Goal: Task Accomplishment & Management: Manage account settings

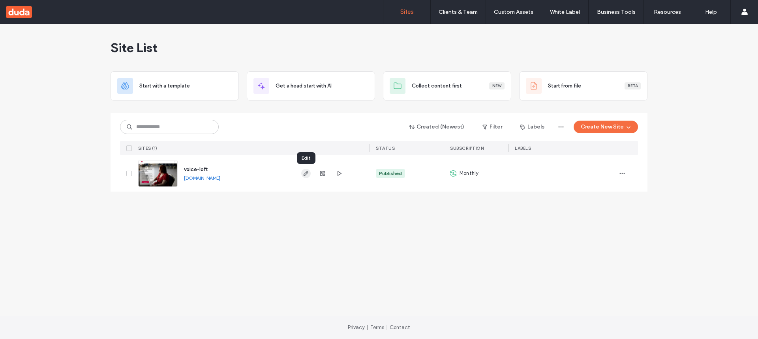
click at [307, 174] on use "button" at bounding box center [306, 173] width 5 height 5
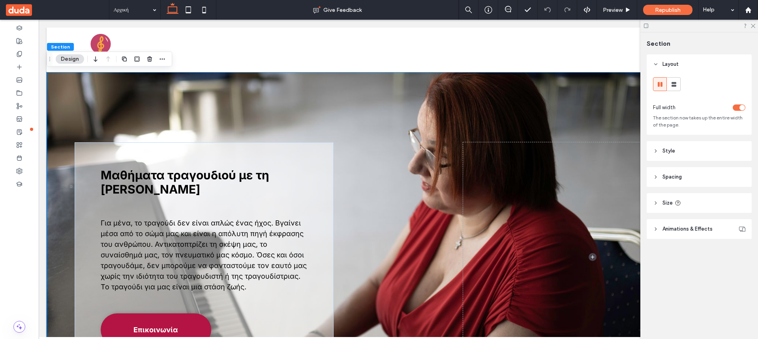
click at [181, 111] on div "Μαθήματα τραγουδιού με τη [PERSON_NAME] Για μένα, το τραγούδι δεν είναι απλώς έ…" at bounding box center [398, 257] width 703 height 371
click at [22, 29] on use at bounding box center [19, 28] width 5 height 4
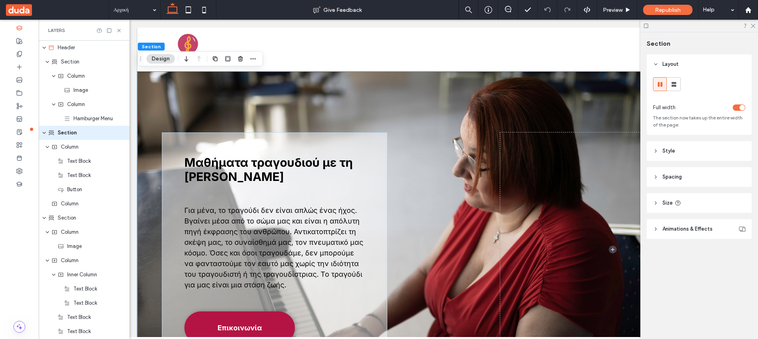
click at [656, 150] on icon at bounding box center [656, 151] width 6 height 6
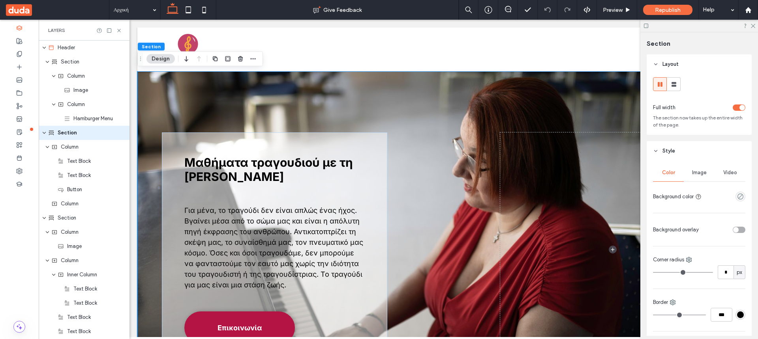
click at [696, 174] on span "Image" at bounding box center [699, 173] width 15 height 6
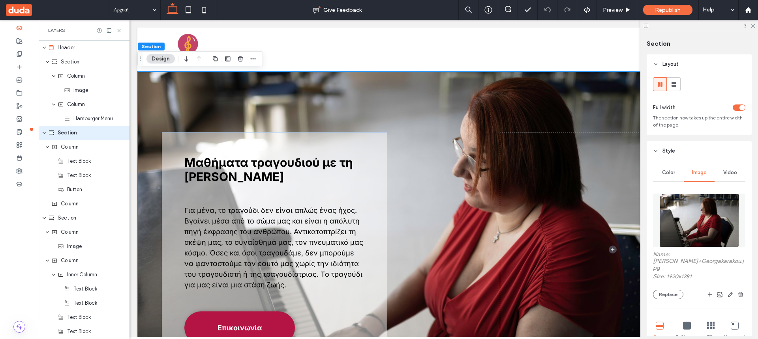
click at [698, 219] on img at bounding box center [699, 221] width 80 height 54
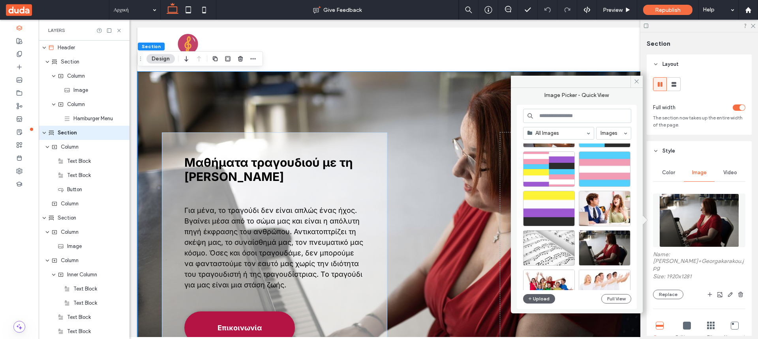
scroll to position [242, 0]
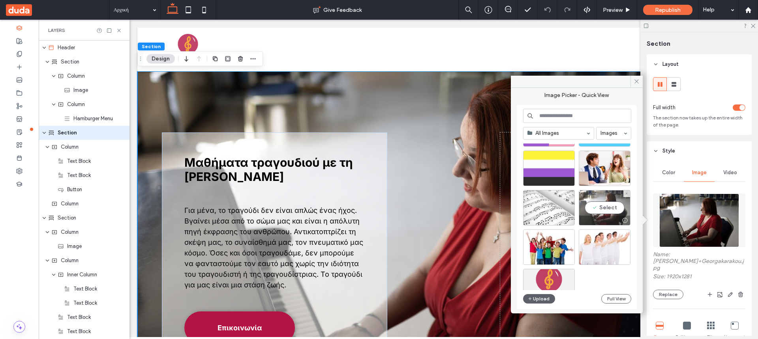
click at [595, 209] on div "Select" at bounding box center [605, 208] width 52 height 36
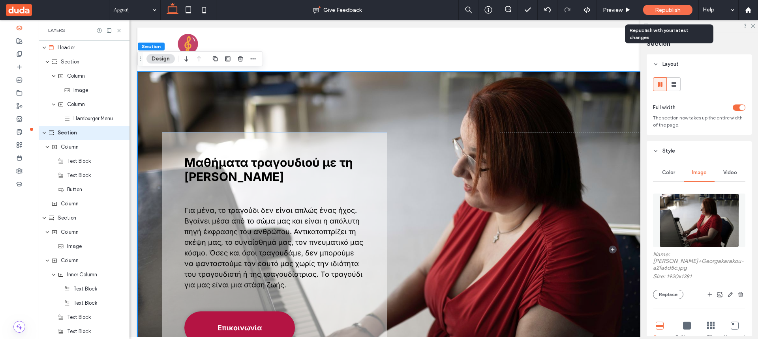
click at [663, 6] on div "Republish" at bounding box center [667, 10] width 49 height 10
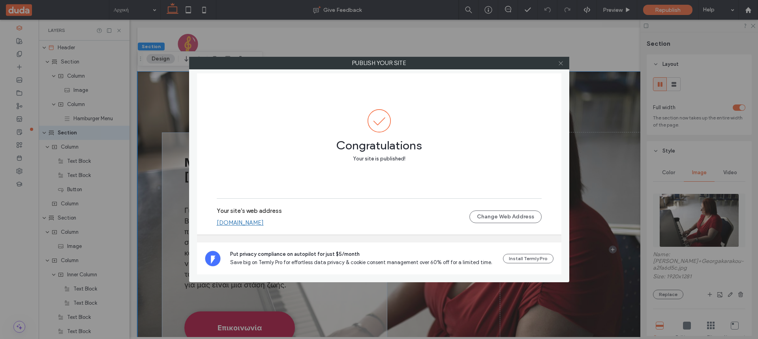
click at [561, 64] on icon at bounding box center [561, 63] width 6 height 6
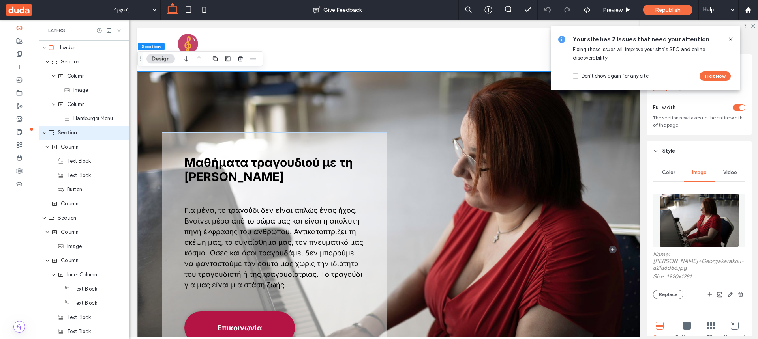
click at [730, 37] on icon at bounding box center [731, 39] width 6 height 6
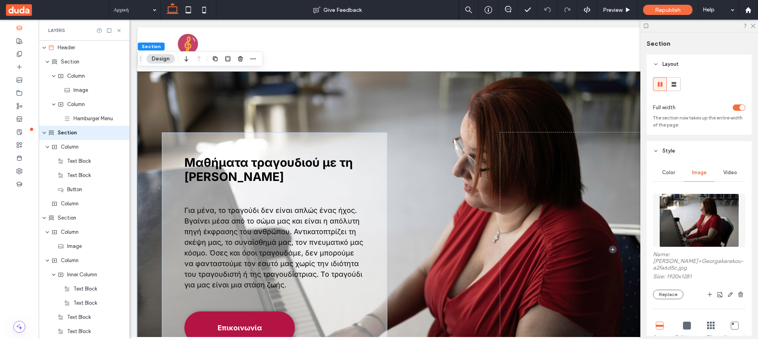
click at [23, 9] on use at bounding box center [19, 10] width 26 height 12
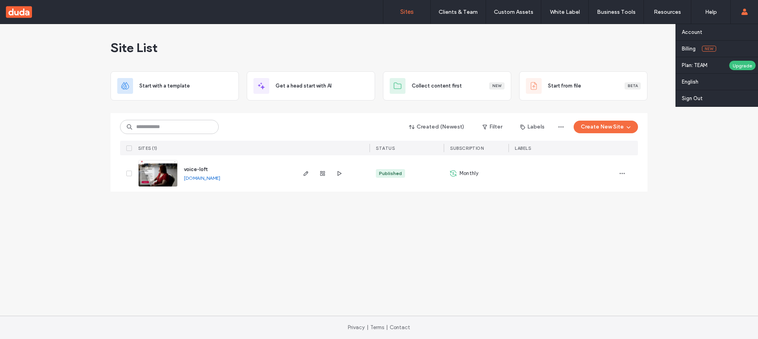
click at [744, 12] on icon at bounding box center [744, 12] width 6 height 6
click at [695, 99] on label "Sign Out" at bounding box center [692, 99] width 21 height 6
